Goal: Transaction & Acquisition: Purchase product/service

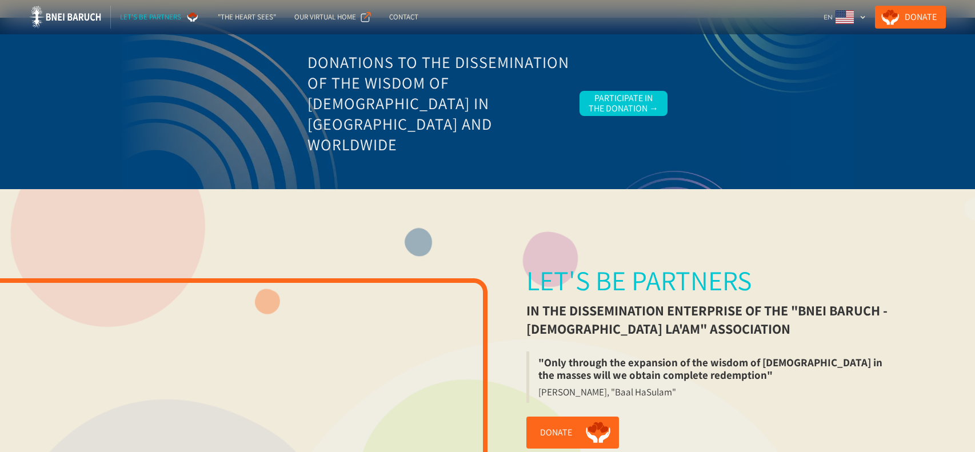
scroll to position [18, 0]
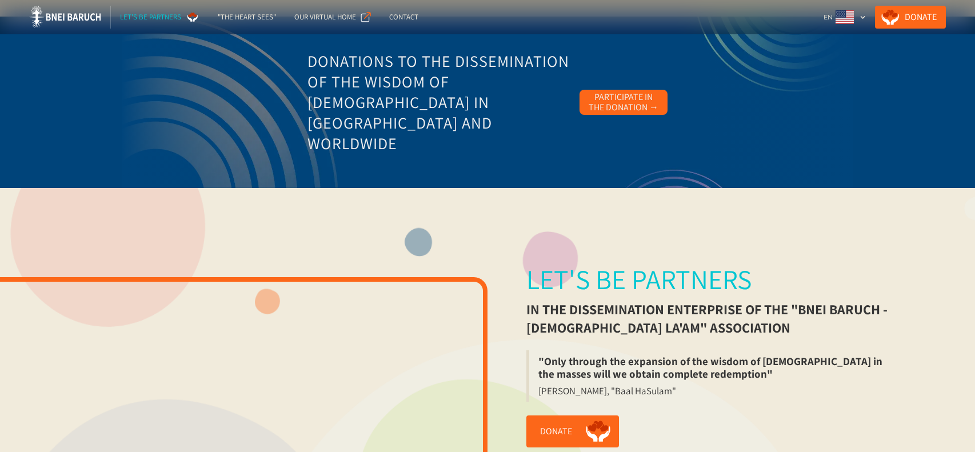
click at [629, 104] on div "Participate in the Donation →" at bounding box center [624, 102] width 70 height 21
click at [913, 15] on link "Donate" at bounding box center [910, 17] width 71 height 23
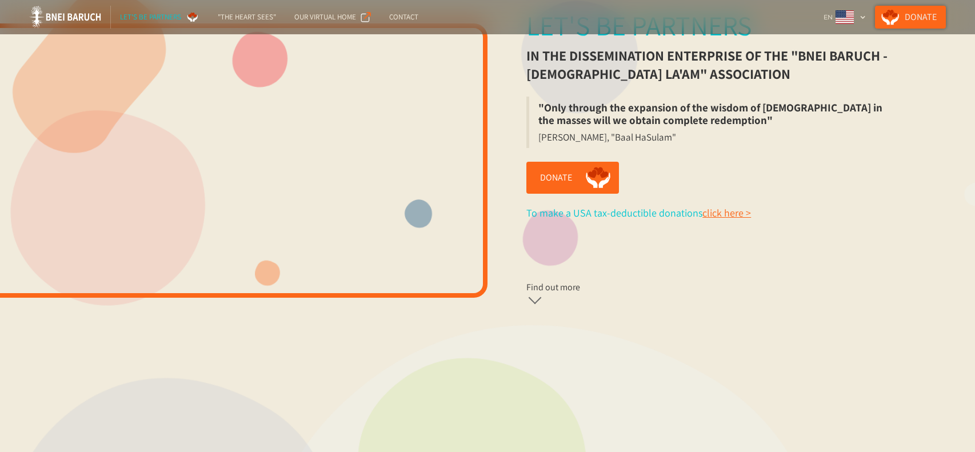
scroll to position [274, 0]
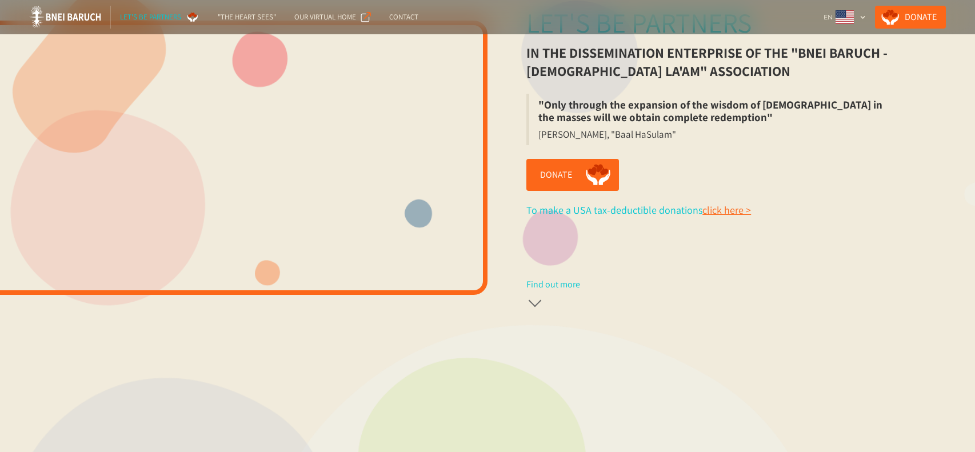
click at [544, 292] on link "Find out more" at bounding box center [638, 293] width 225 height 31
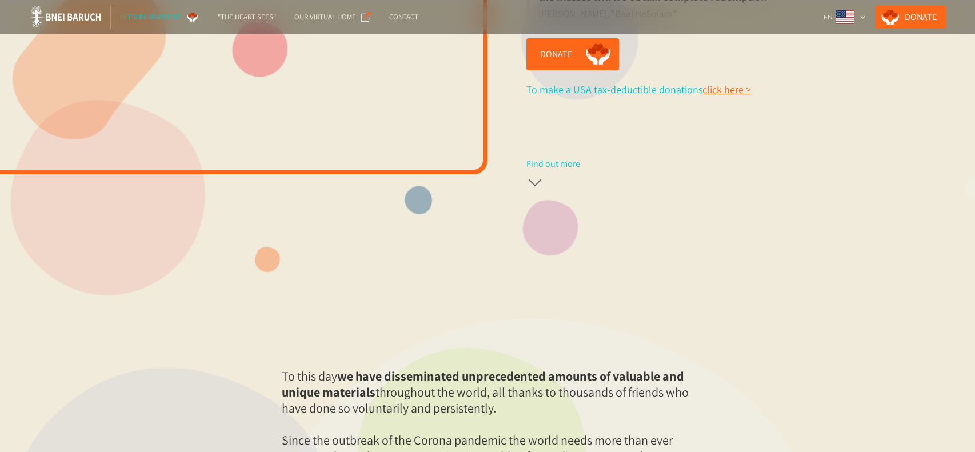
scroll to position [396, 0]
click at [538, 182] on div at bounding box center [534, 177] width 17 height 17
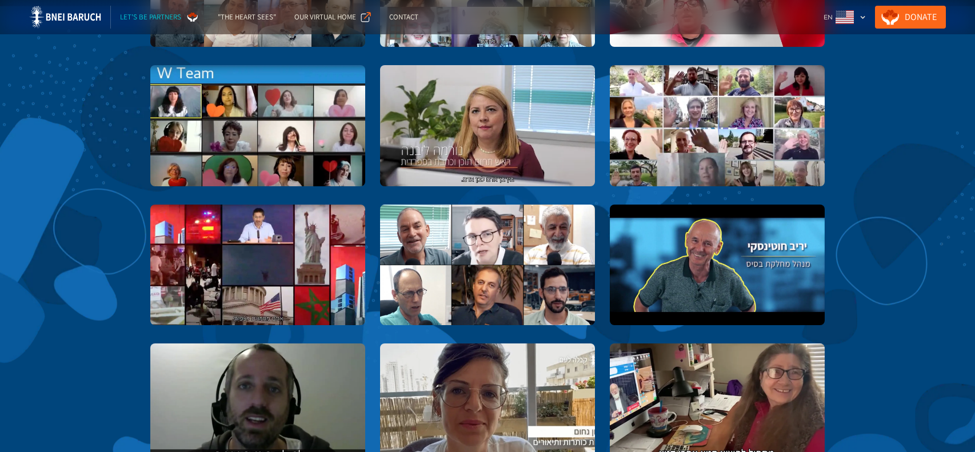
click at [740, 367] on link "Study Materials Team" at bounding box center [717, 404] width 215 height 121
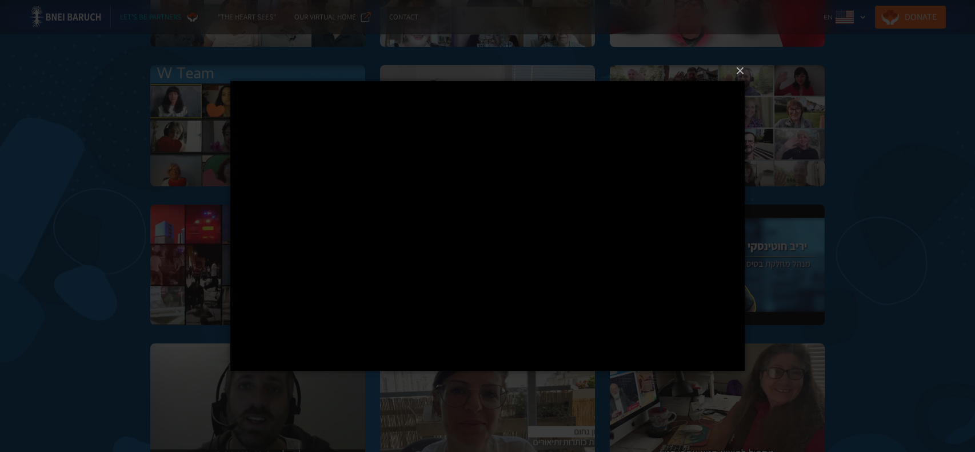
scroll to position [1419, 0]
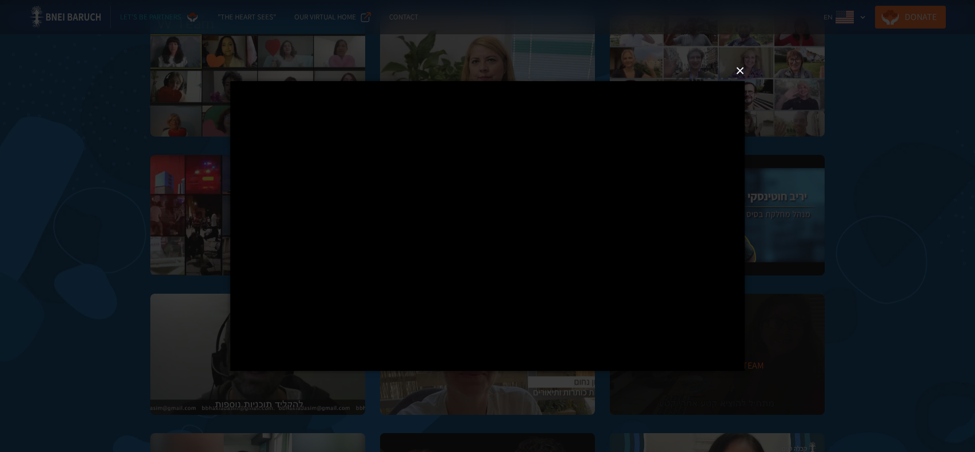
click at [745, 73] on button "×" at bounding box center [491, 70] width 514 height 25
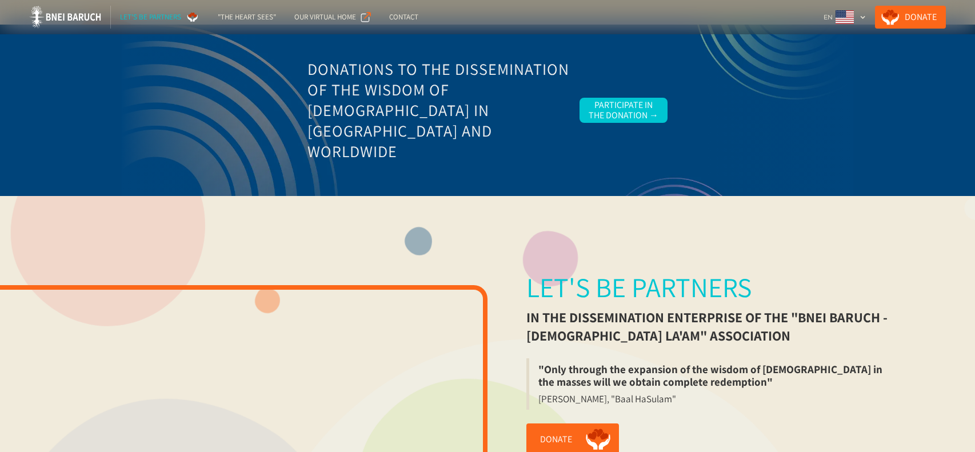
scroll to position [0, 0]
